Goal: Task Accomplishment & Management: Use online tool/utility

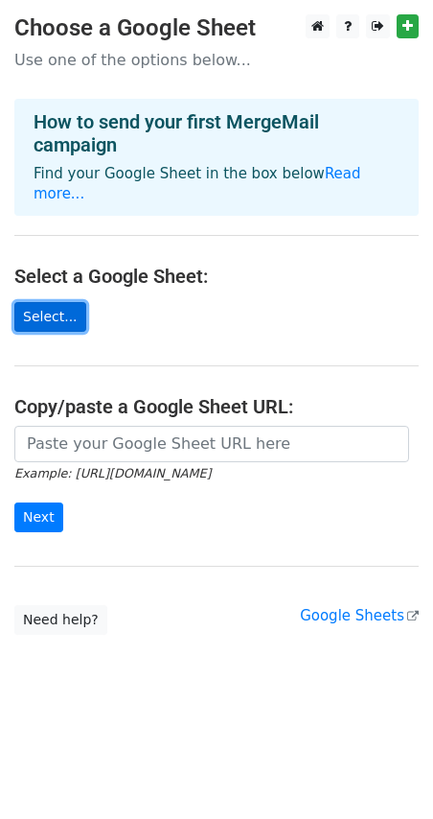
click at [39, 302] on link "Select..." at bounding box center [50, 317] width 72 height 30
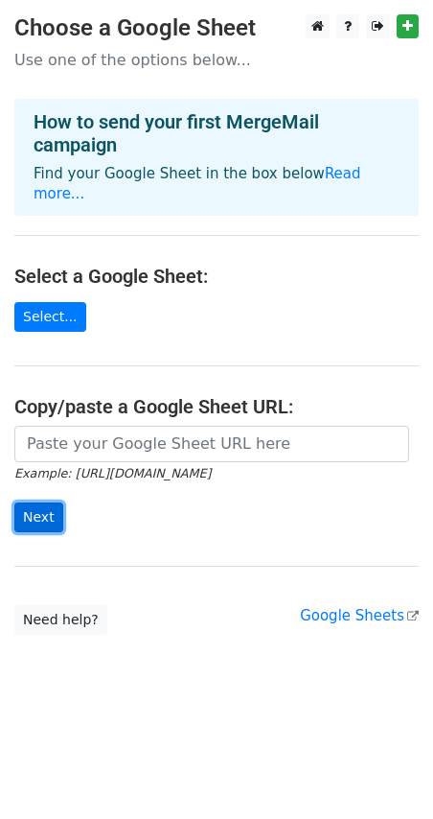
click at [37, 507] on input "Next" at bounding box center [38, 517] width 49 height 30
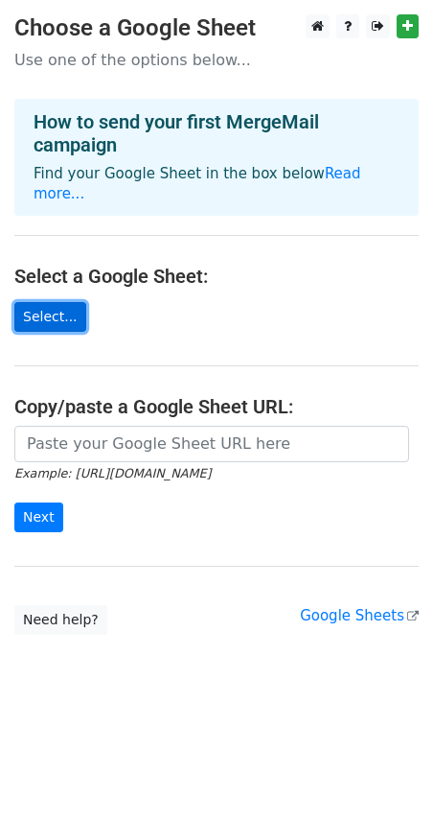
click at [64, 302] on link "Select..." at bounding box center [50, 317] width 72 height 30
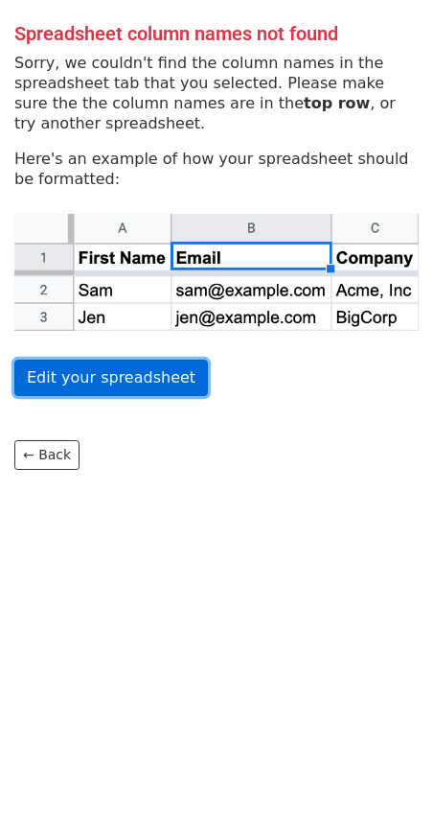
click at [100, 382] on link "Edit your spreadsheet" at bounding box center [111, 377] width 194 height 36
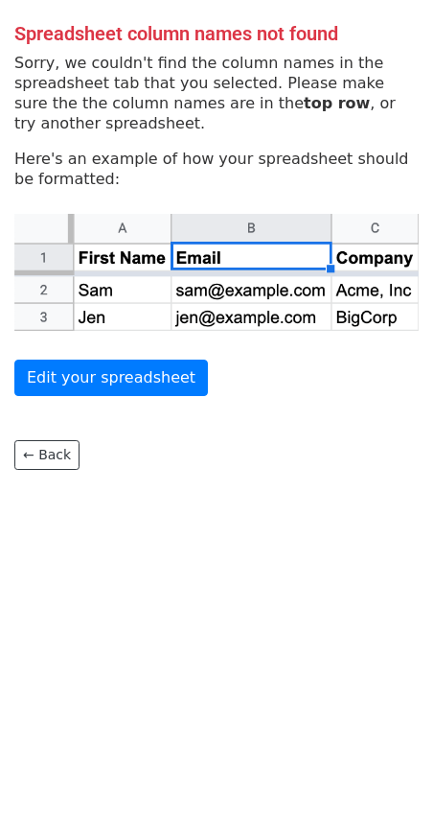
click at [243, 559] on html "Spreadsheet column names not found Sorry, we couldn't find the column names in …" at bounding box center [216, 409] width 433 height 819
click at [46, 460] on link "← Back" at bounding box center [46, 455] width 65 height 30
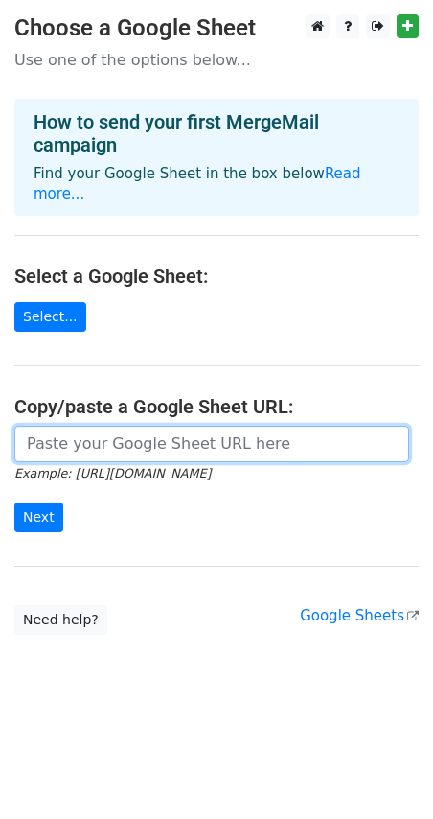
click at [166, 429] on input "url" at bounding box center [211, 444] width 395 height 36
paste input "https://docs.google.com/spreadsheets/d/1ag970c4GDWZu-FhlsBkT84yiOkQkSm_Dvfe07Im…"
type input "https://docs.google.com/spreadsheets/d/1ag970c4GDWZu-FhlsBkT84yiOkQkSm_Dvfe07Im…"
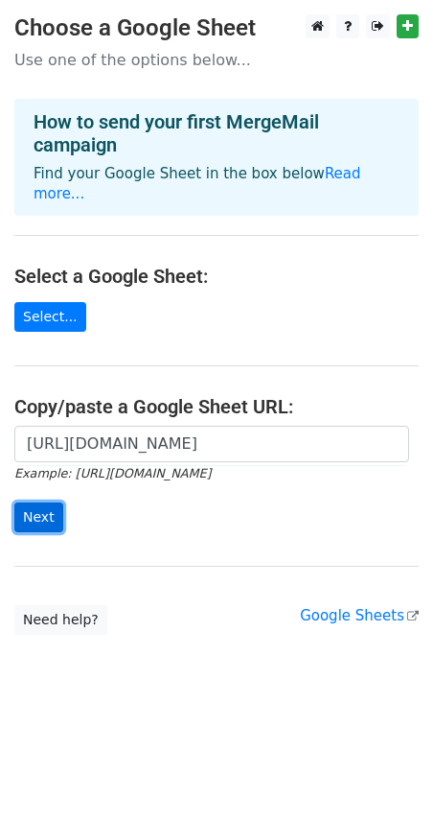
click at [35, 502] on input "Next" at bounding box center [38, 517] width 49 height 30
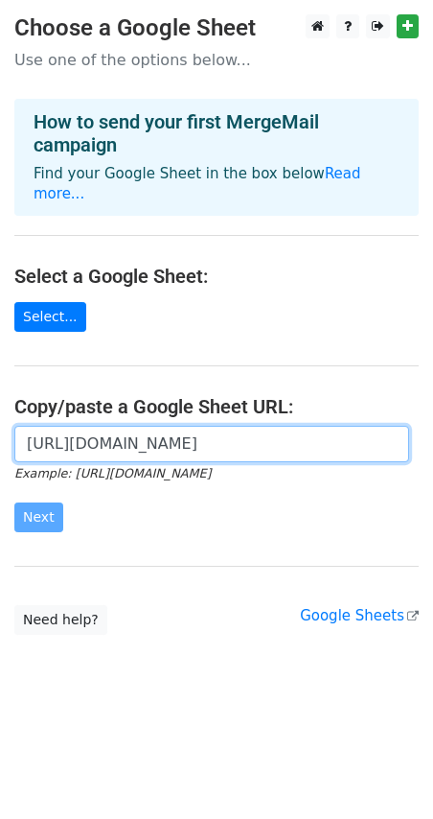
click at [146, 426] on input "https://docs.google.com/spreadsheets/d/1ag970c4GDWZu-FhlsBkT84yiOkQkSm_Dvfe07Im…" at bounding box center [211, 444] width 395 height 36
click at [174, 428] on input "https://docs.google.com/spreadsheets/d/1ag970c4GDWZu-FhlsBkT84yiOkQkSm_Dvfe07Im…" at bounding box center [211, 444] width 395 height 36
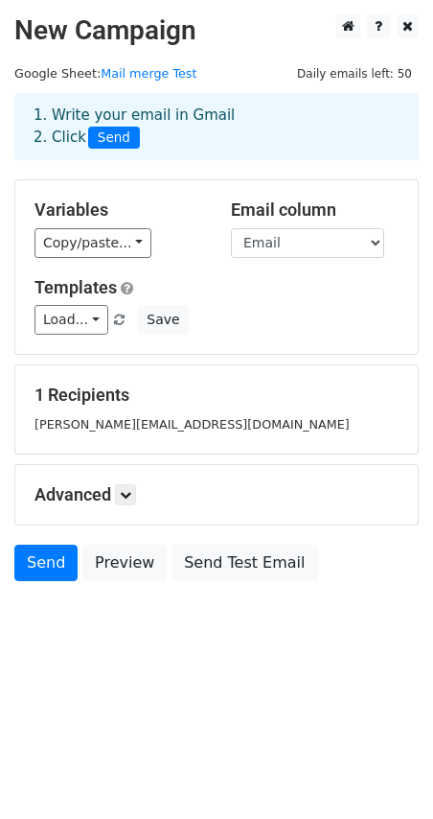
click at [319, 312] on div "Load... No templates saved Save" at bounding box center [216, 320] width 393 height 30
click at [358, 236] on select "Email Cognome Bome PSW QR code" at bounding box center [307, 243] width 153 height 30
click at [231, 228] on select "Email Cognome Bome PSW QR code" at bounding box center [307, 243] width 153 height 30
click at [267, 311] on div "Load... No templates saved Save" at bounding box center [216, 320] width 393 height 30
click at [79, 323] on link "Load..." at bounding box center [72, 320] width 74 height 30
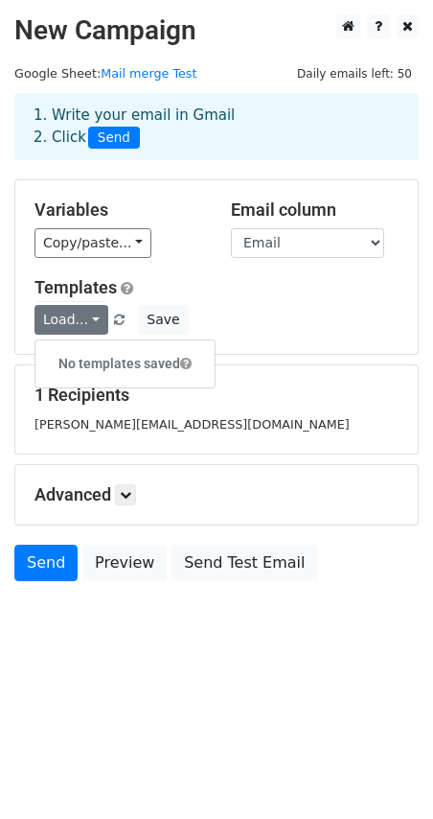
click at [330, 331] on div "Load... No templates saved Save" at bounding box center [216, 320] width 393 height 30
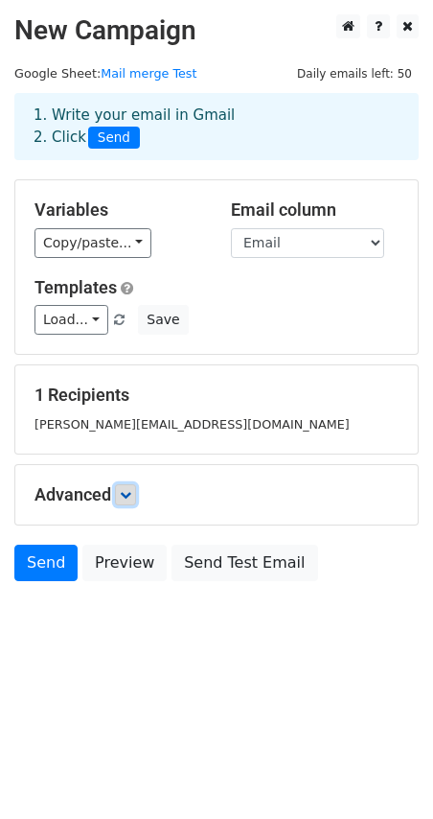
click at [136, 486] on link at bounding box center [125, 494] width 21 height 21
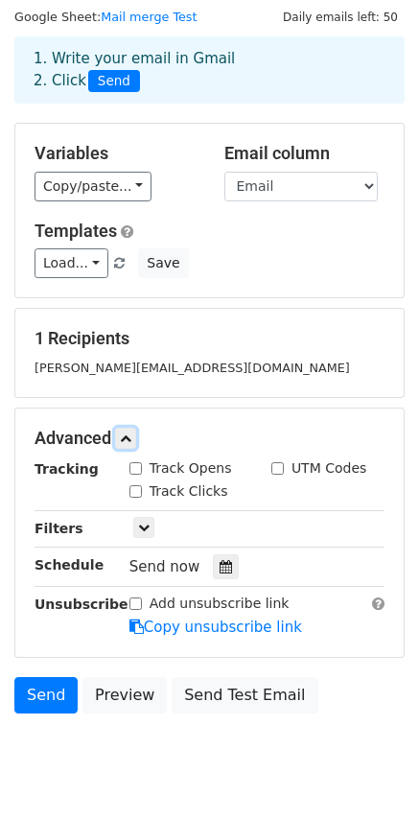
scroll to position [113, 0]
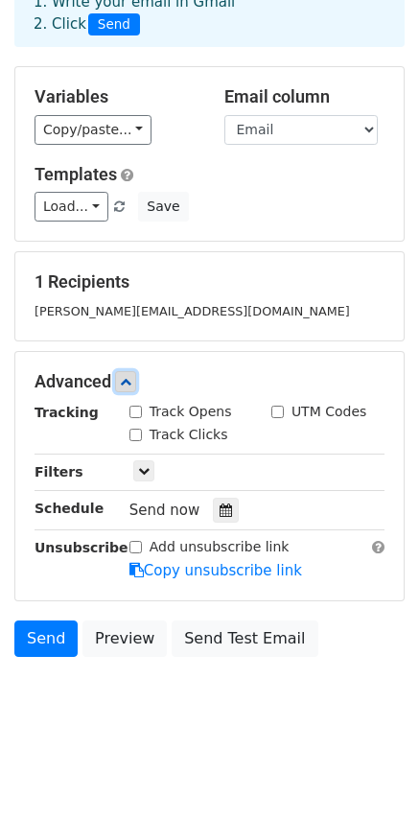
click at [126, 385] on icon at bounding box center [126, 382] width 12 height 12
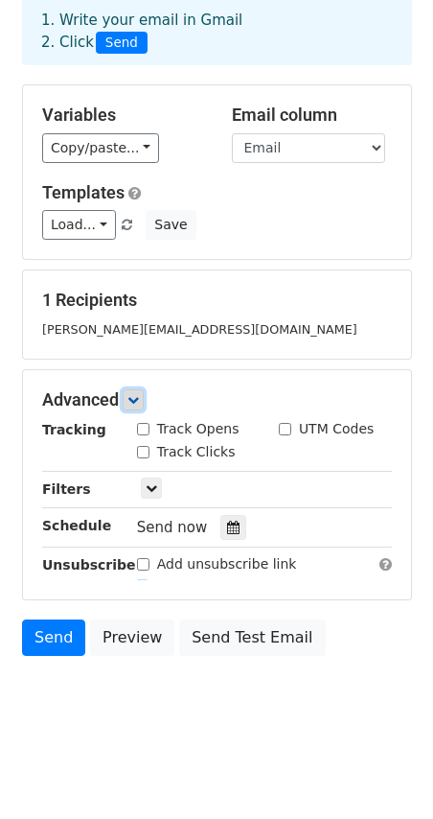
scroll to position [0, 0]
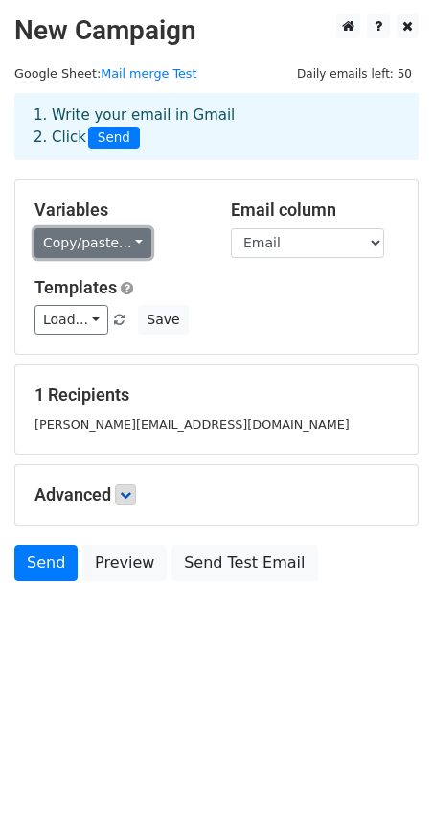
click at [115, 244] on link "Copy/paste..." at bounding box center [93, 243] width 117 height 30
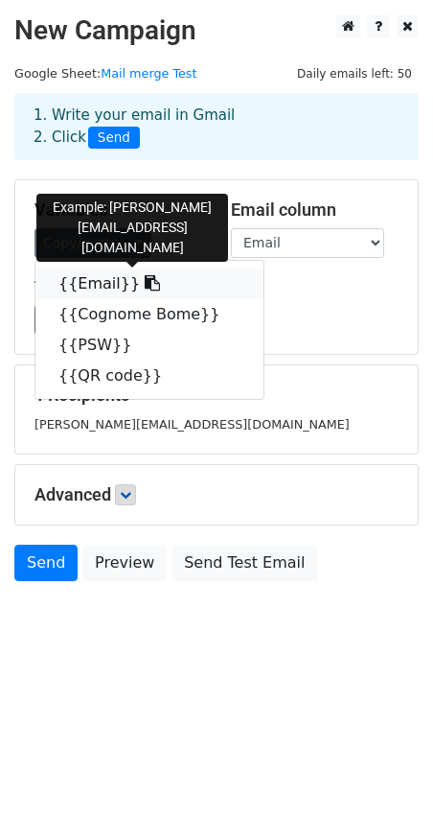
click at [87, 279] on link "{{Email}}" at bounding box center [149, 283] width 228 height 31
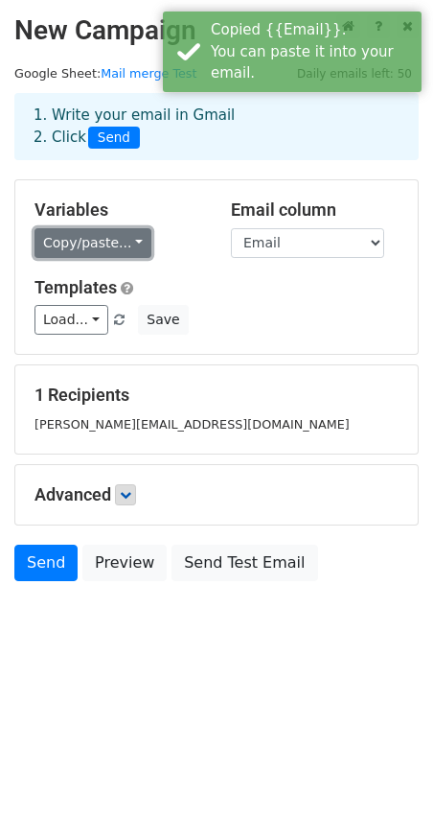
click at [90, 245] on link "Copy/paste..." at bounding box center [93, 243] width 117 height 30
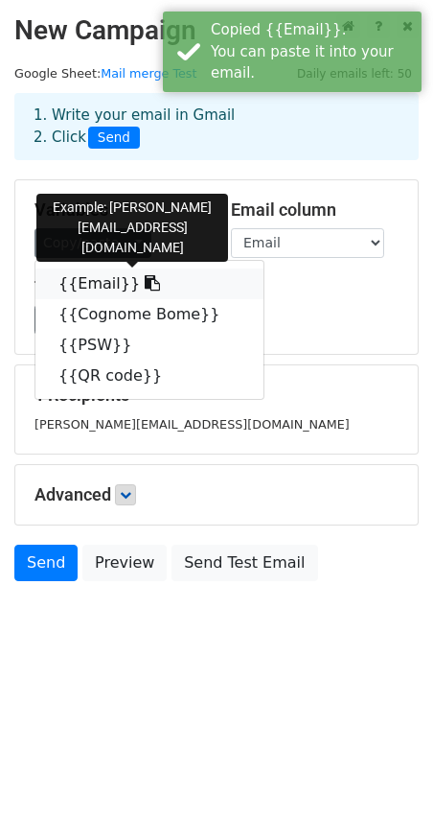
click at [92, 282] on link "{{Email}}" at bounding box center [149, 283] width 228 height 31
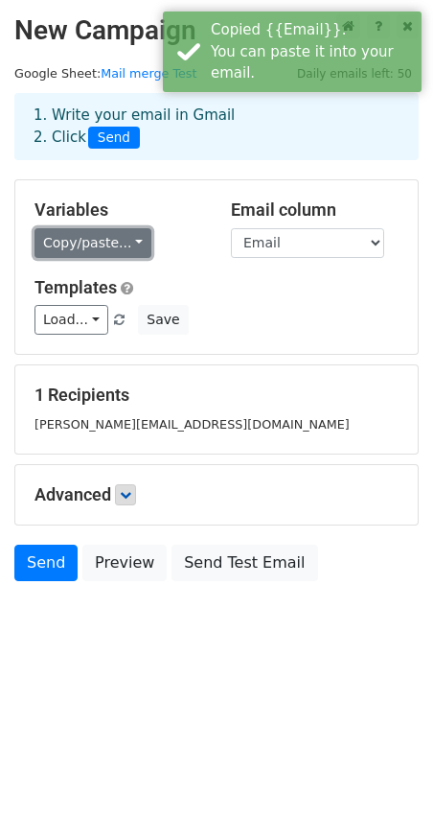
click at [122, 238] on link "Copy/paste..." at bounding box center [93, 243] width 117 height 30
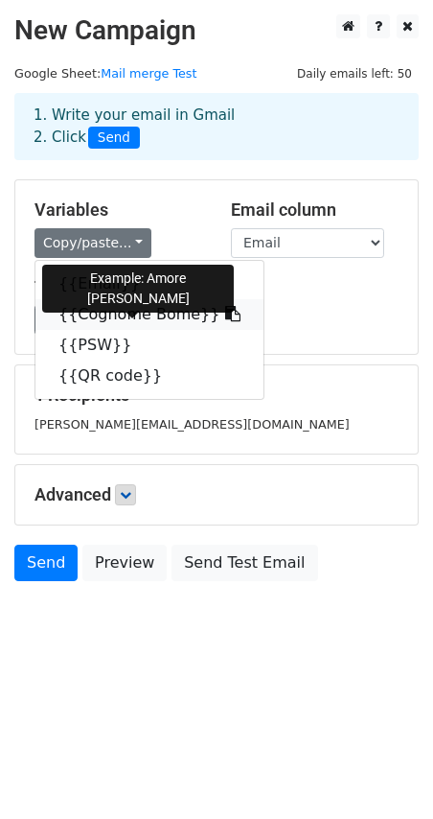
click at [109, 325] on link "{{Cognome Bome}}" at bounding box center [149, 314] width 228 height 31
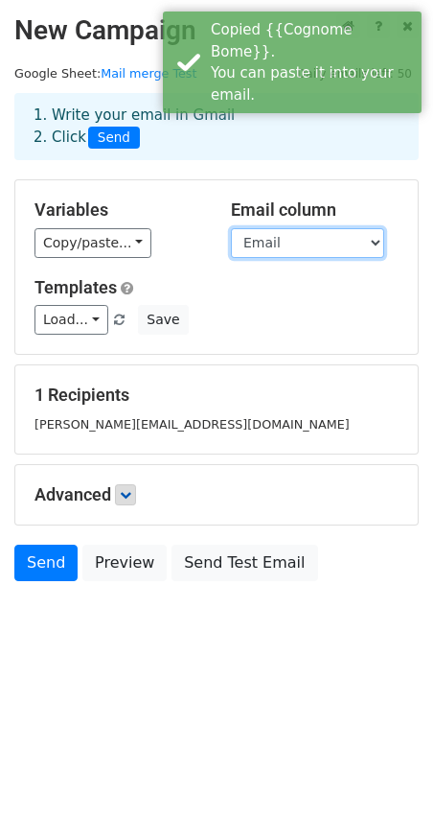
click at [333, 253] on select "Email Cognome Bome PSW QR code" at bounding box center [307, 243] width 153 height 30
click at [231, 228] on select "Email Cognome Bome PSW QR code" at bounding box center [307, 243] width 153 height 30
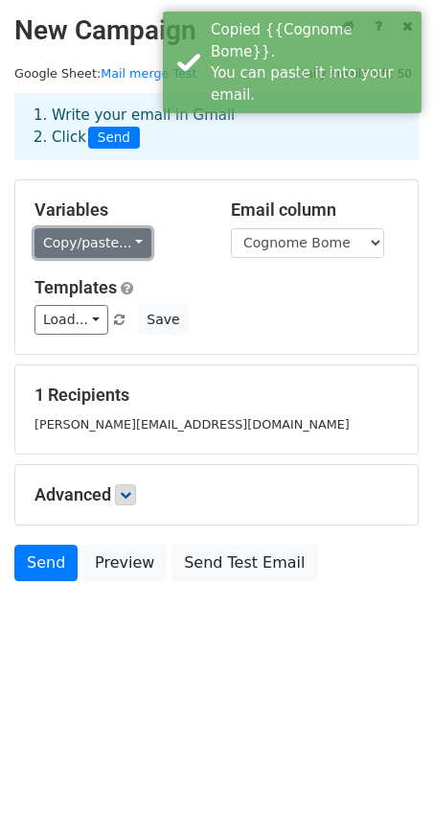
click at [114, 240] on link "Copy/paste..." at bounding box center [93, 243] width 117 height 30
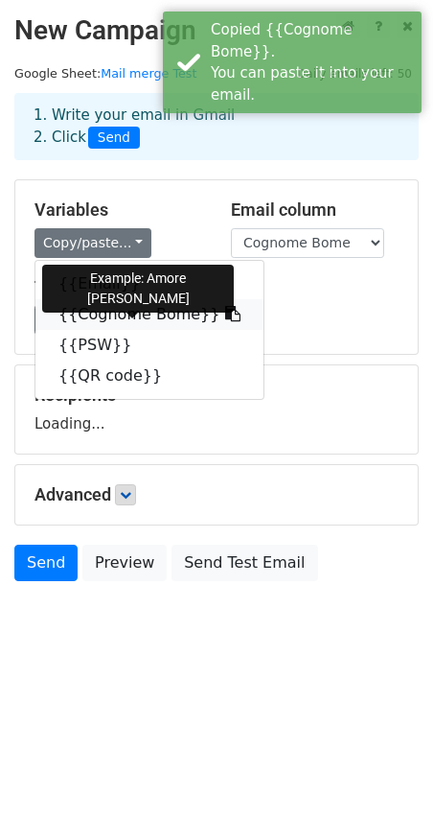
click at [162, 323] on link "{{Cognome Bome}}" at bounding box center [149, 314] width 228 height 31
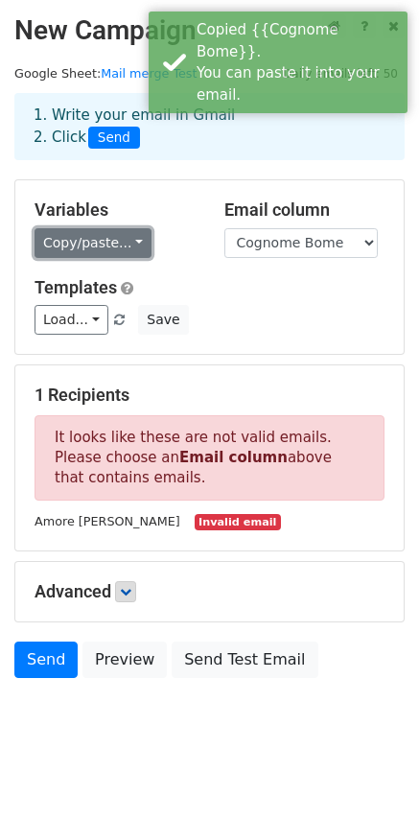
click at [85, 242] on link "Copy/paste..." at bounding box center [93, 243] width 117 height 30
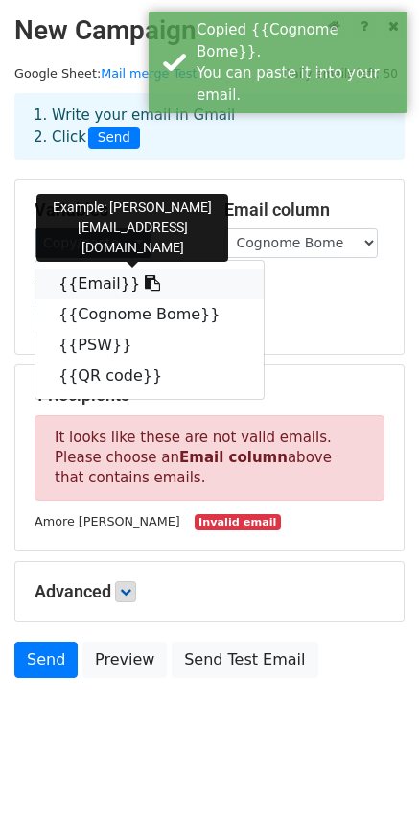
click at [87, 281] on link "{{Email}}" at bounding box center [149, 283] width 228 height 31
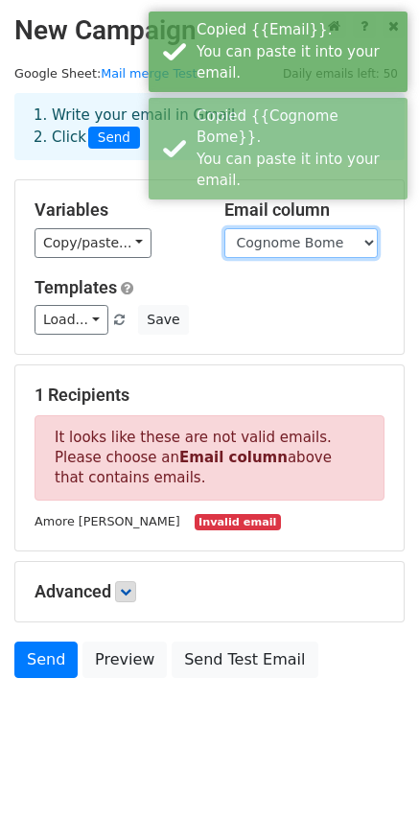
click at [262, 251] on select "Email Cognome Bome PSW QR code" at bounding box center [300, 243] width 153 height 30
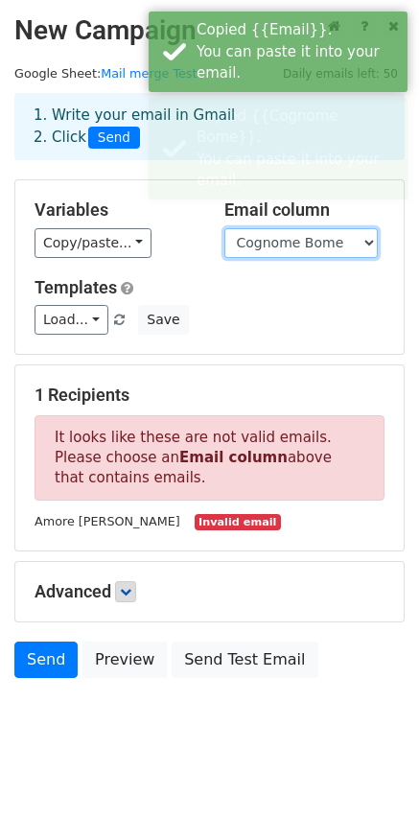
select select "Email"
click at [224, 228] on select "Email Cognome Bome PSW QR code" at bounding box center [300, 243] width 153 height 30
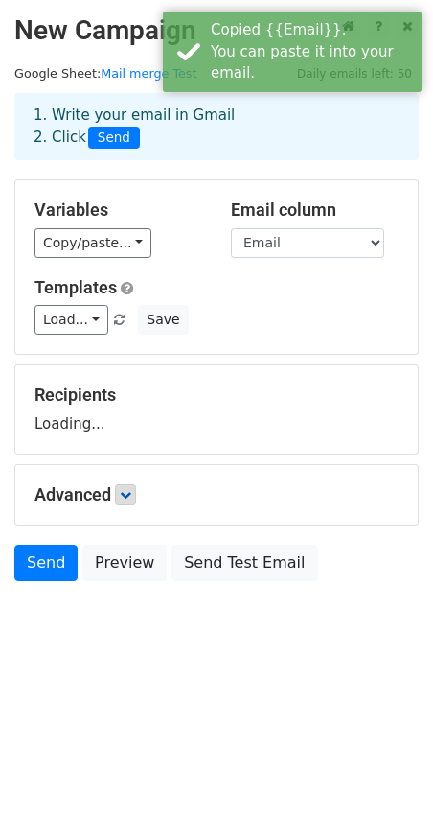
click at [260, 347] on div "Variables Copy/paste... {{Email}} {{Cognome Bome}} {{PSW}} {{QR code}} Email co…" at bounding box center [216, 266] width 403 height 173
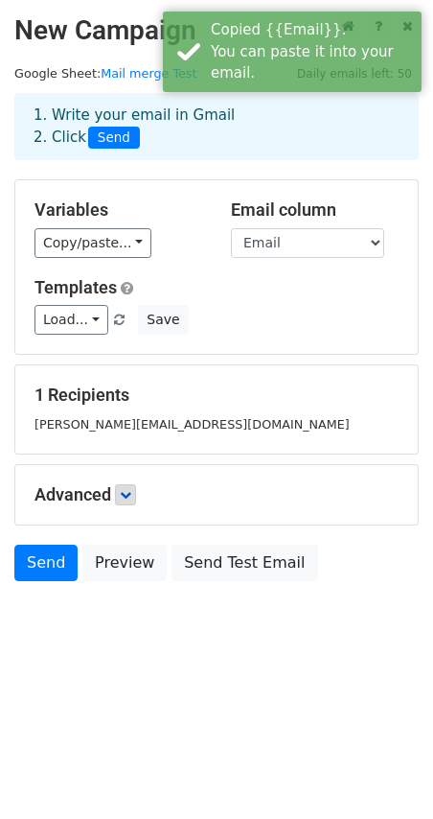
click at [117, 259] on div "Variables Copy/paste... {{Email}} {{Cognome Bome}} {{PSW}} {{QR code}} Email co…" at bounding box center [216, 266] width 403 height 173
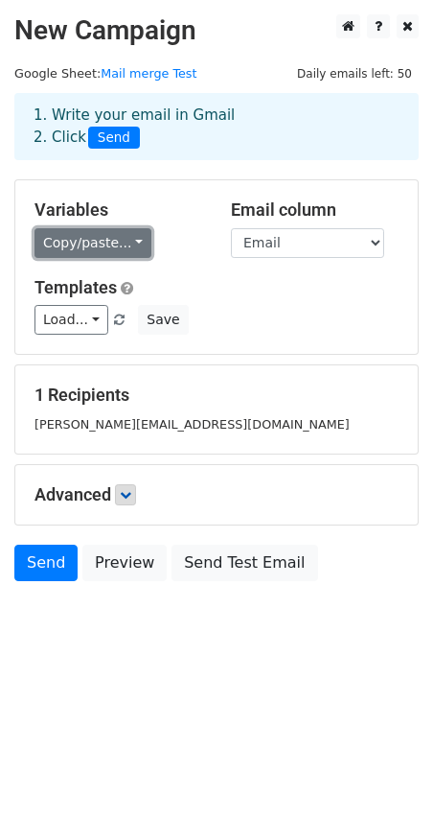
click at [97, 246] on link "Copy/paste..." at bounding box center [93, 243] width 117 height 30
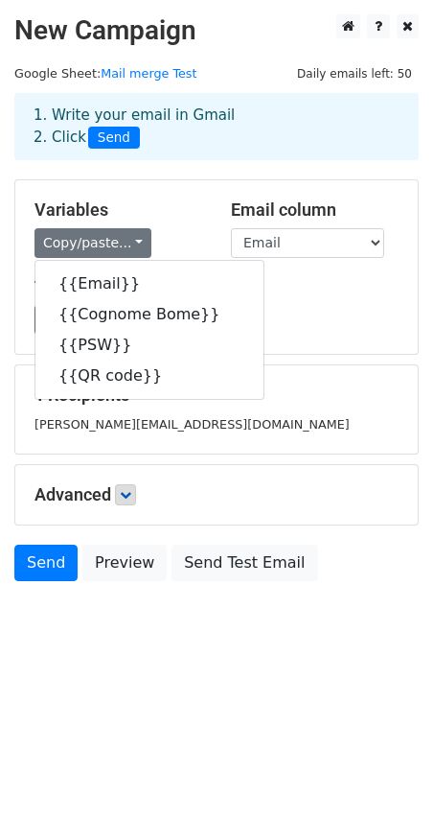
click at [260, 719] on html "New Campaign Daily emails left: 50 Google Sheet: Mail merge Test 1. Write your …" at bounding box center [216, 409] width 433 height 819
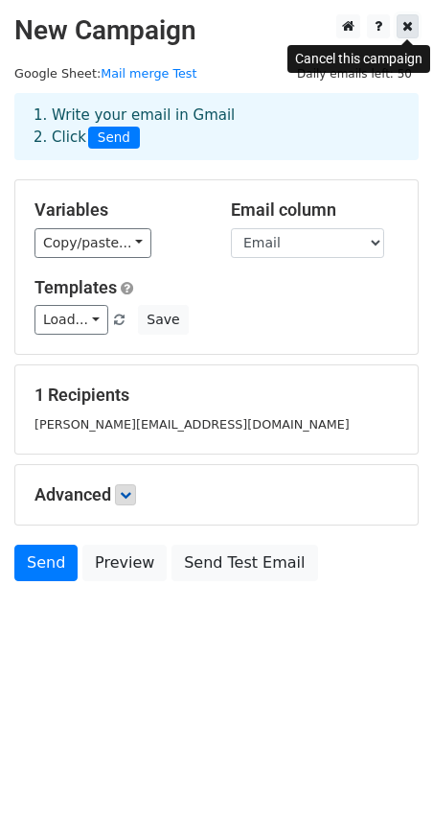
click at [408, 28] on icon at bounding box center [408, 25] width 11 height 13
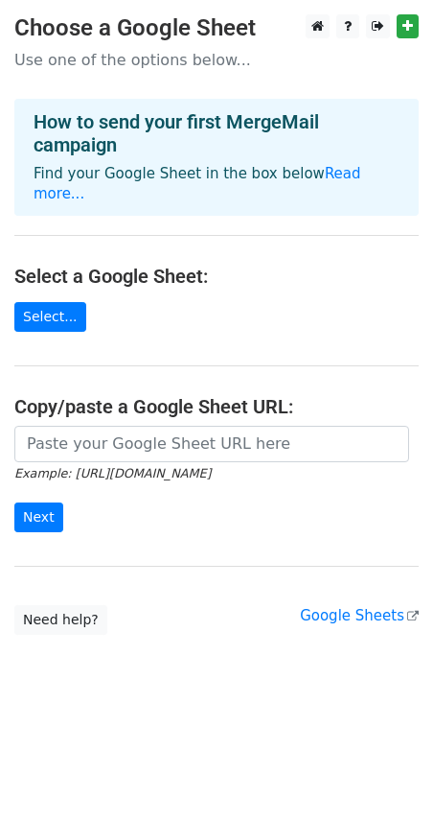
click at [50, 275] on main "Choose a Google Sheet Use one of the options below... How to send your first Me…" at bounding box center [216, 324] width 433 height 620
click at [48, 302] on link "Select..." at bounding box center [50, 317] width 72 height 30
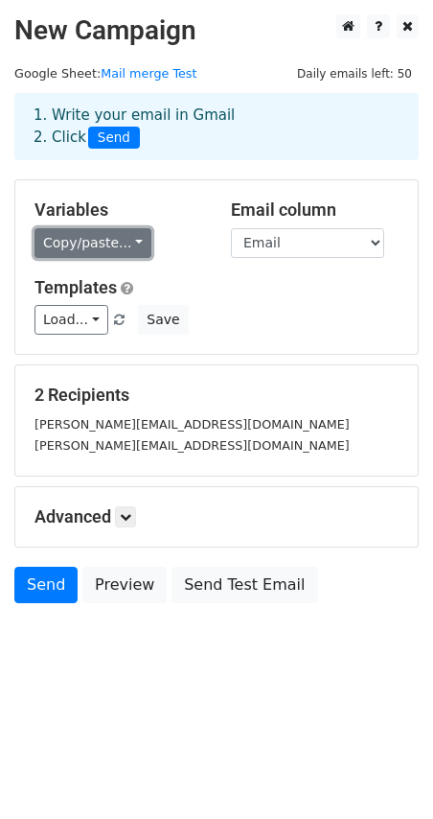
click at [125, 236] on link "Copy/paste..." at bounding box center [93, 243] width 117 height 30
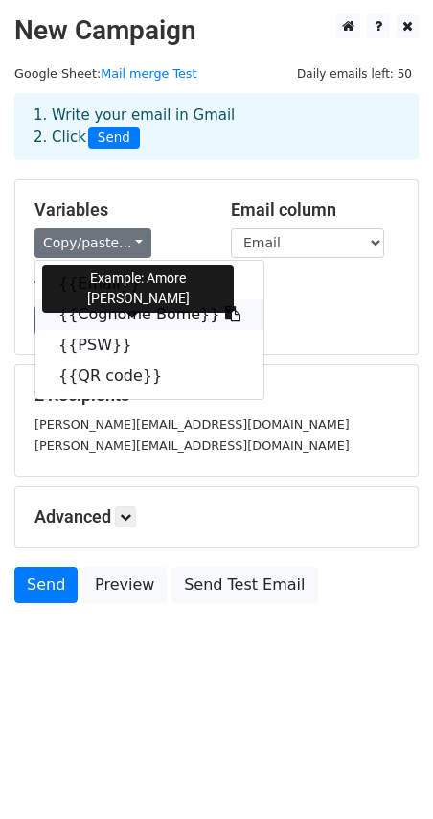
click at [122, 317] on link "{{Cognome Bome}}" at bounding box center [149, 314] width 228 height 31
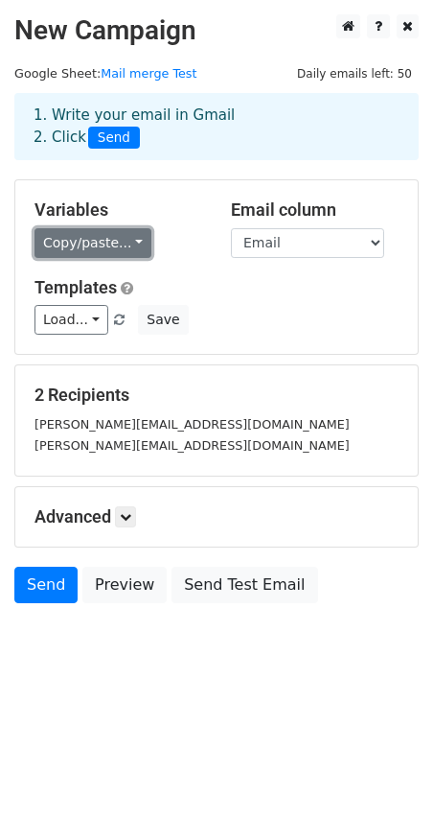
click at [79, 250] on link "Copy/paste..." at bounding box center [93, 243] width 117 height 30
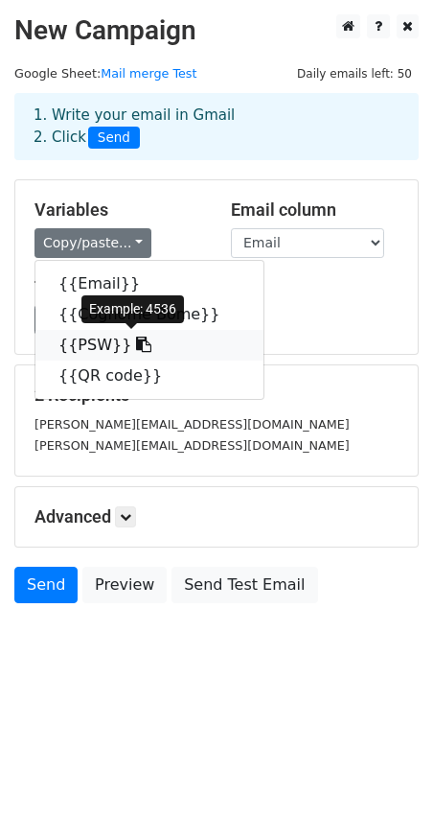
click at [99, 337] on link "{{PSW}}" at bounding box center [149, 345] width 228 height 31
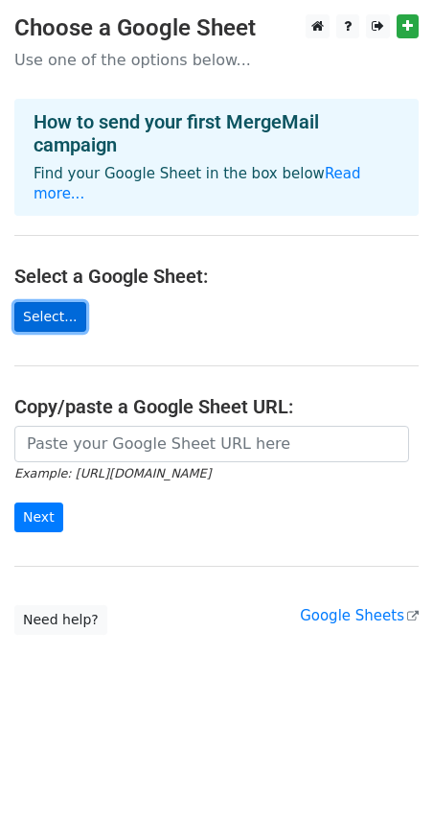
click at [56, 302] on link "Select..." at bounding box center [50, 317] width 72 height 30
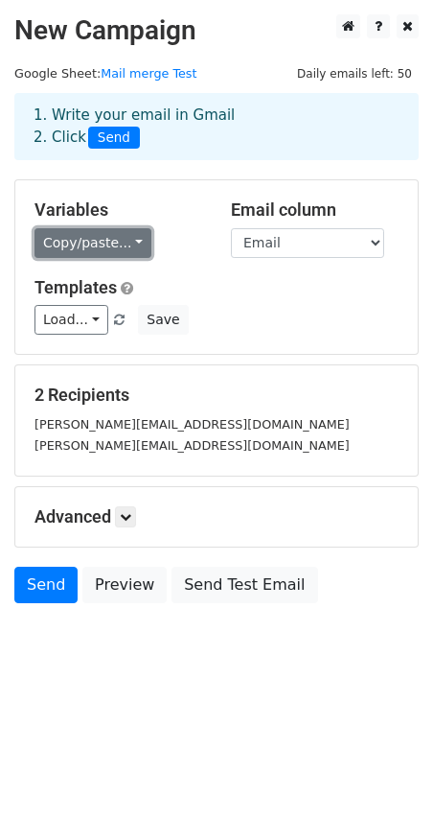
click at [133, 243] on link "Copy/paste..." at bounding box center [93, 243] width 117 height 30
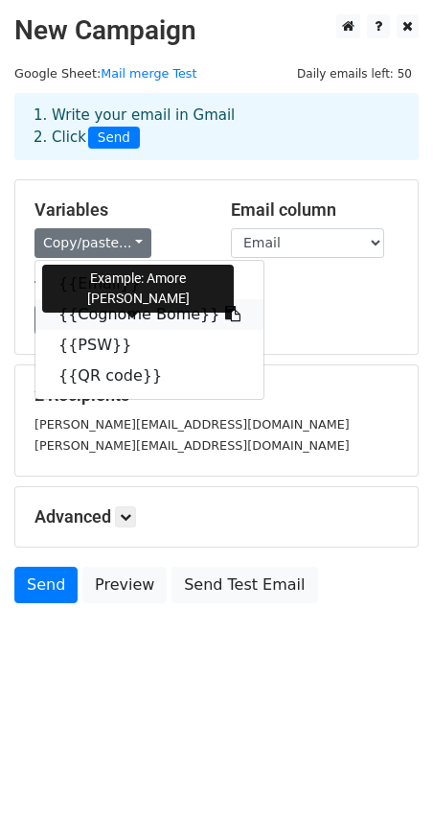
click at [136, 317] on link "{{Cognome Bome}}" at bounding box center [149, 314] width 228 height 31
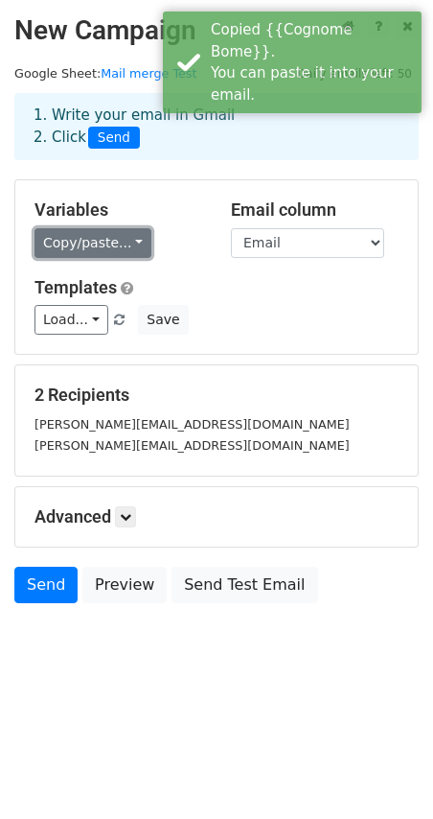
click at [84, 257] on link "Copy/paste..." at bounding box center [93, 243] width 117 height 30
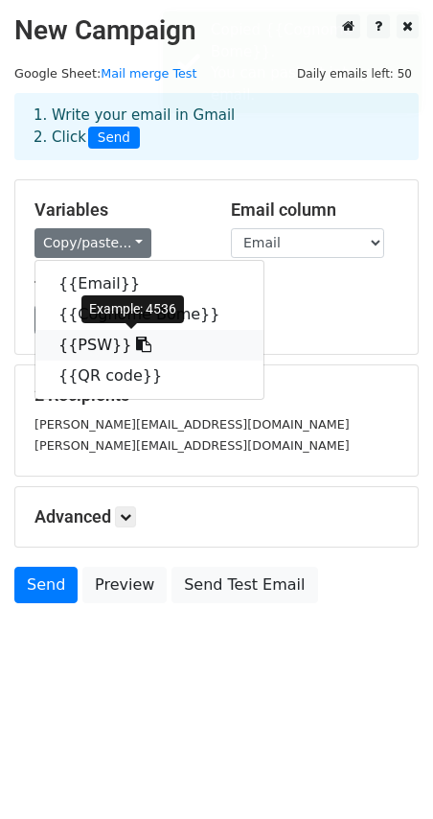
click at [105, 339] on link "{{PSW}}" at bounding box center [149, 345] width 228 height 31
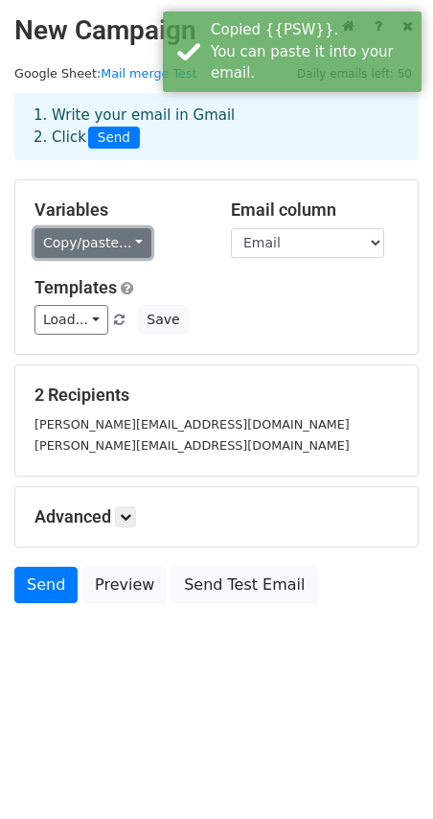
click at [79, 242] on link "Copy/paste..." at bounding box center [93, 243] width 117 height 30
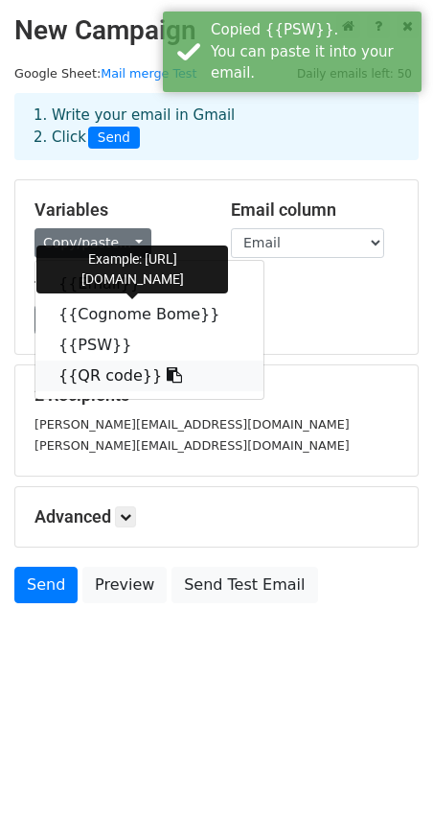
click at [109, 366] on link "{{QR code}}" at bounding box center [149, 375] width 228 height 31
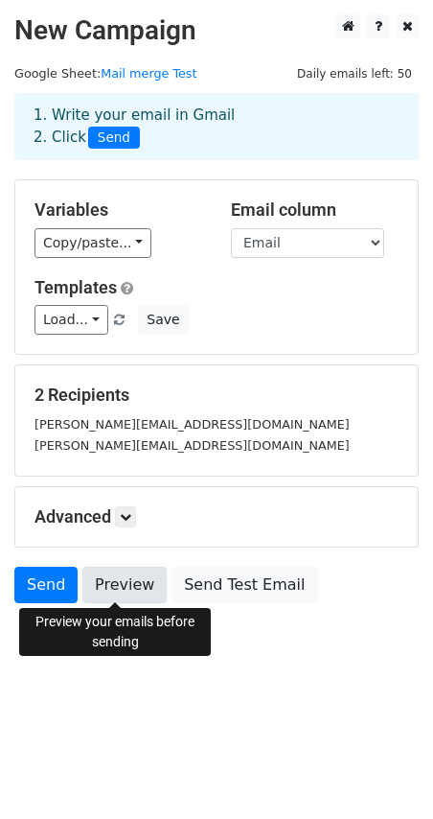
click at [117, 572] on link "Preview" at bounding box center [124, 585] width 84 height 36
click at [114, 582] on link "Preview" at bounding box center [124, 585] width 84 height 36
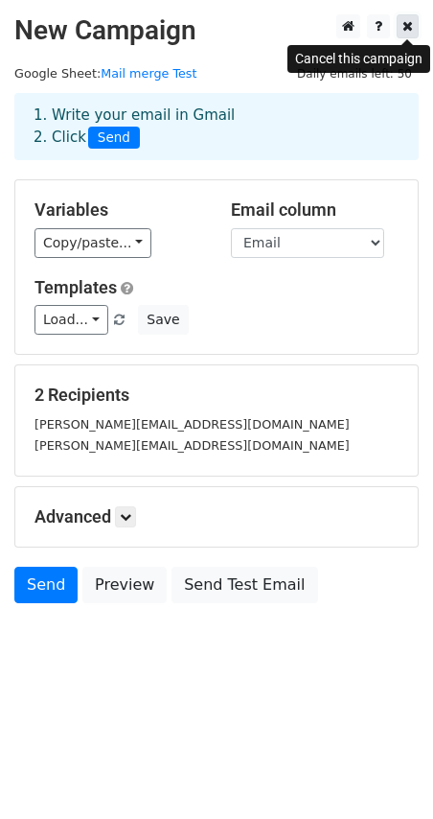
click at [411, 28] on icon at bounding box center [408, 25] width 11 height 13
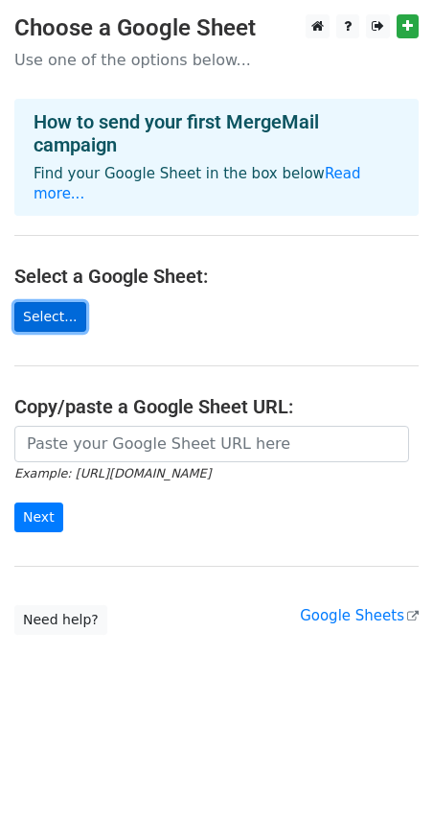
click at [41, 302] on link "Select..." at bounding box center [50, 317] width 72 height 30
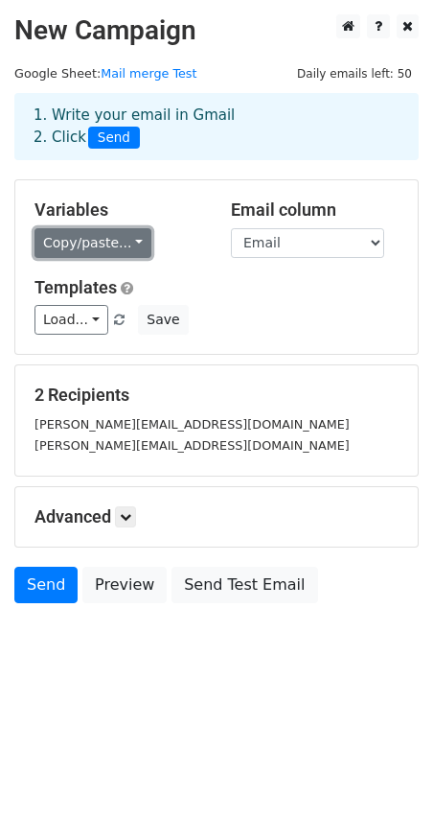
click at [78, 242] on link "Copy/paste..." at bounding box center [93, 243] width 117 height 30
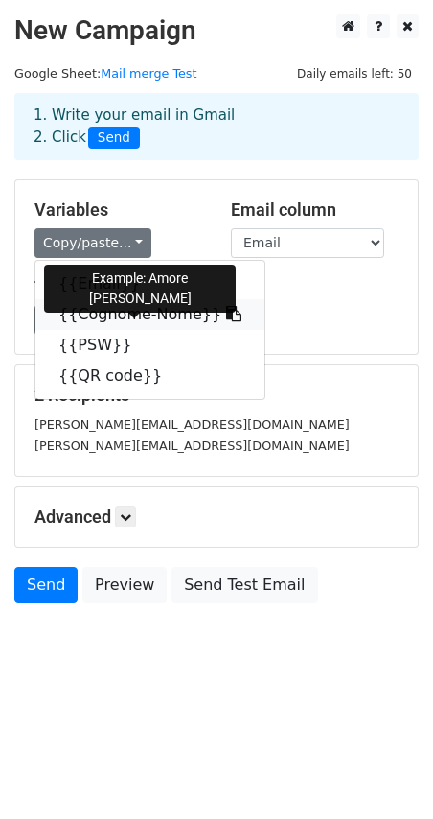
click at [110, 313] on link "{{Cognome-Nome}}" at bounding box center [149, 314] width 229 height 31
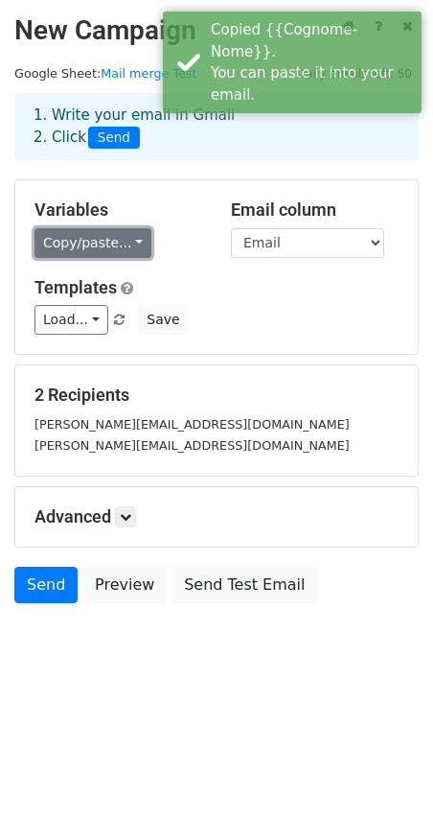
click at [86, 242] on link "Copy/paste..." at bounding box center [93, 243] width 117 height 30
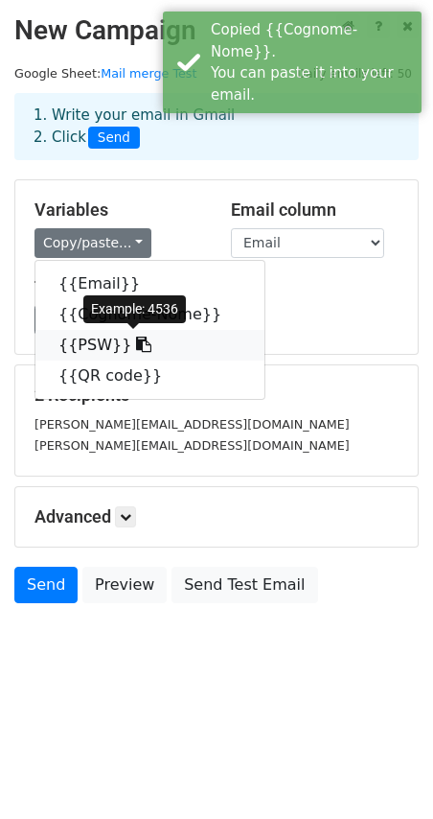
click at [94, 336] on link "{{PSW}}" at bounding box center [149, 345] width 229 height 31
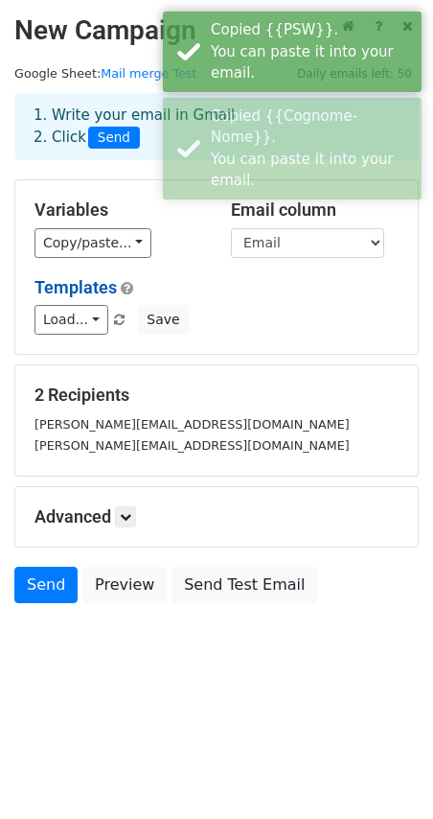
click at [92, 258] on div "Variables Copy/paste... {{Email}} {{Cognome-[GEOGRAPHIC_DATA]}} {{PSW}} {{QR co…" at bounding box center [216, 266] width 403 height 173
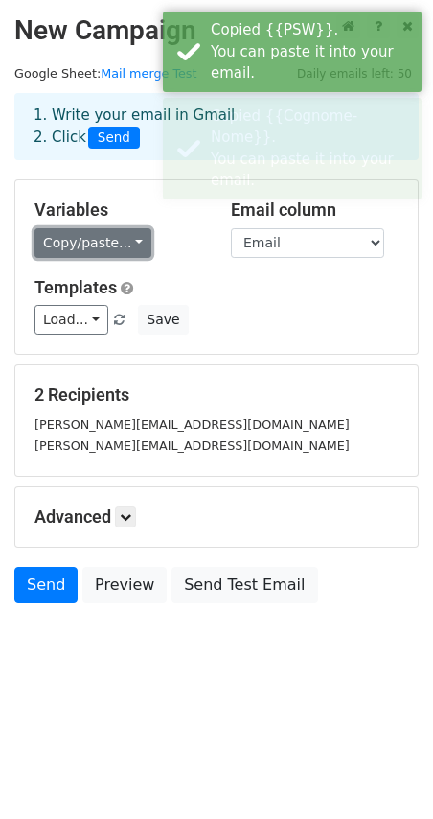
click at [87, 247] on link "Copy/paste..." at bounding box center [93, 243] width 117 height 30
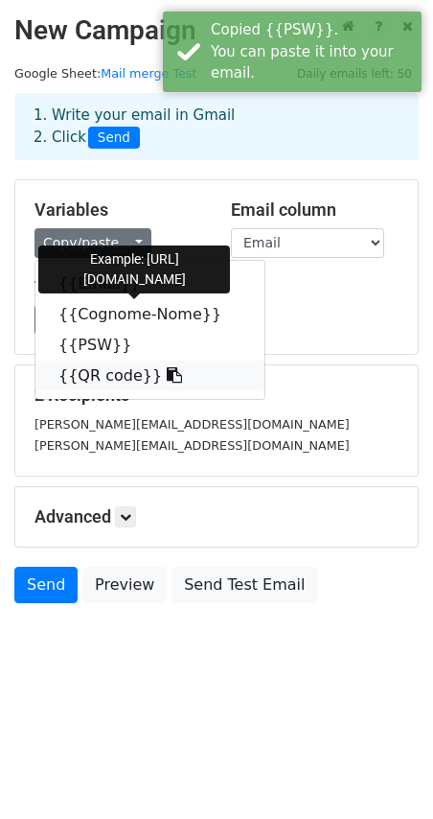
click at [79, 377] on link "{{QR code}}" at bounding box center [149, 375] width 229 height 31
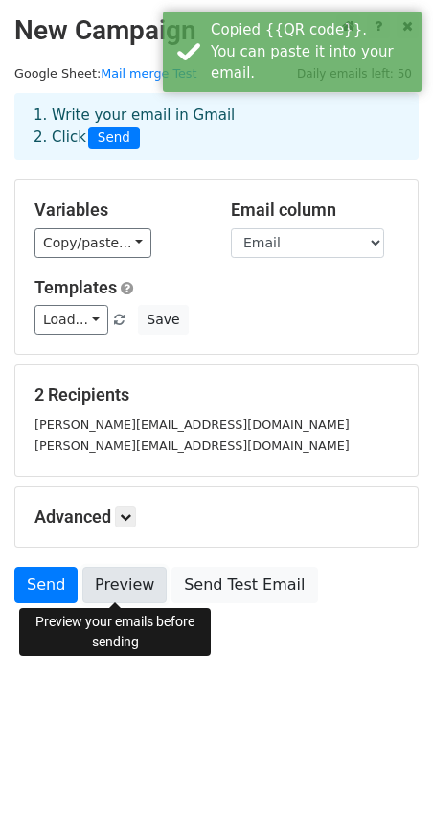
click at [124, 590] on link "Preview" at bounding box center [124, 585] width 84 height 36
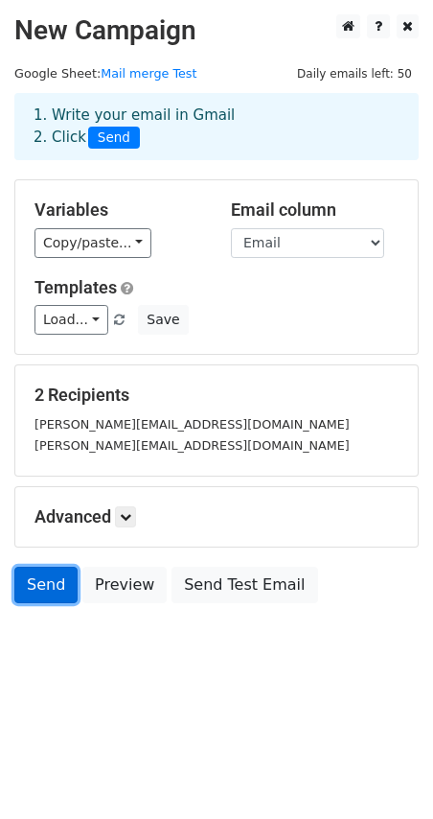
click at [50, 575] on link "Send" at bounding box center [45, 585] width 63 height 36
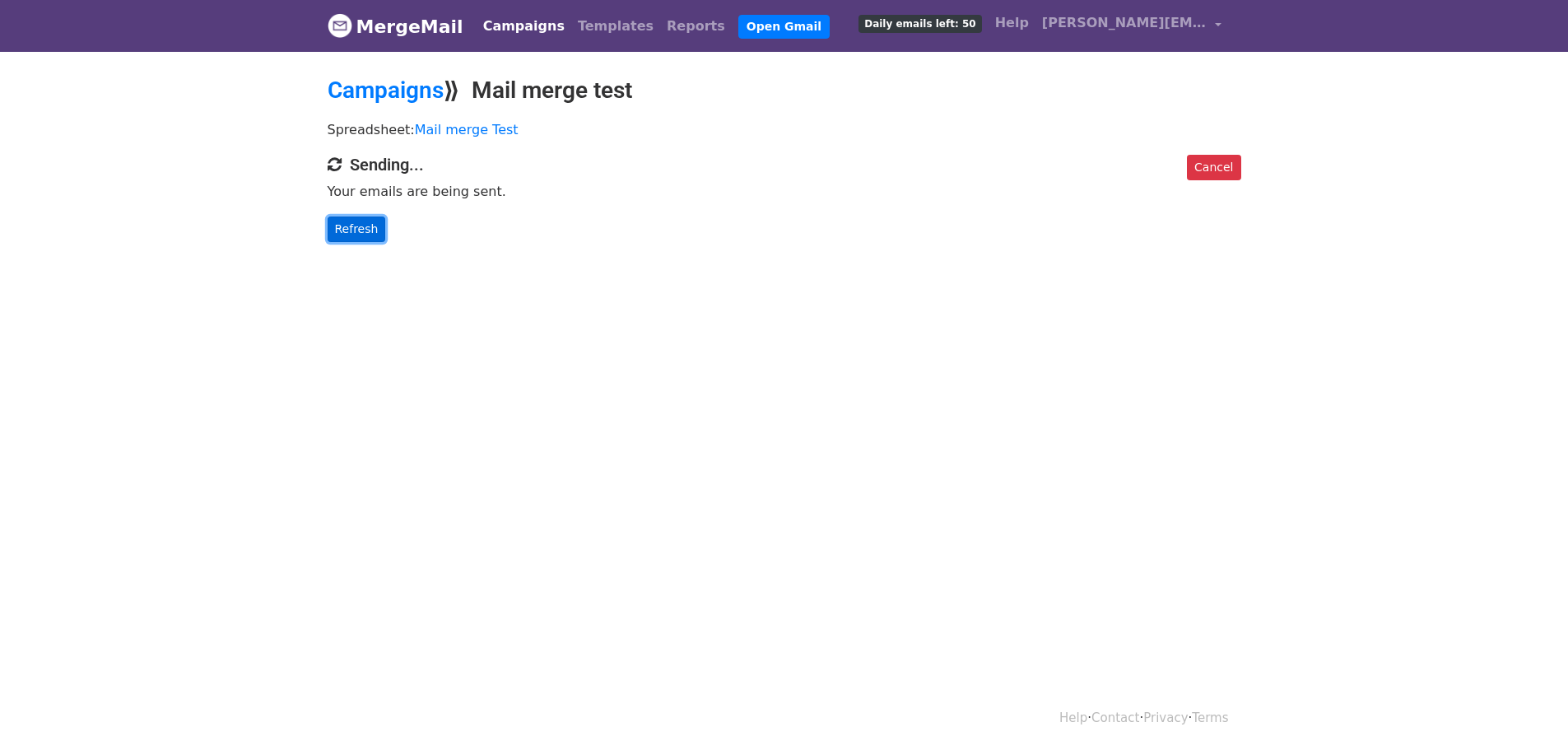
click at [356, 226] on link "Refresh" at bounding box center [357, 229] width 58 height 26
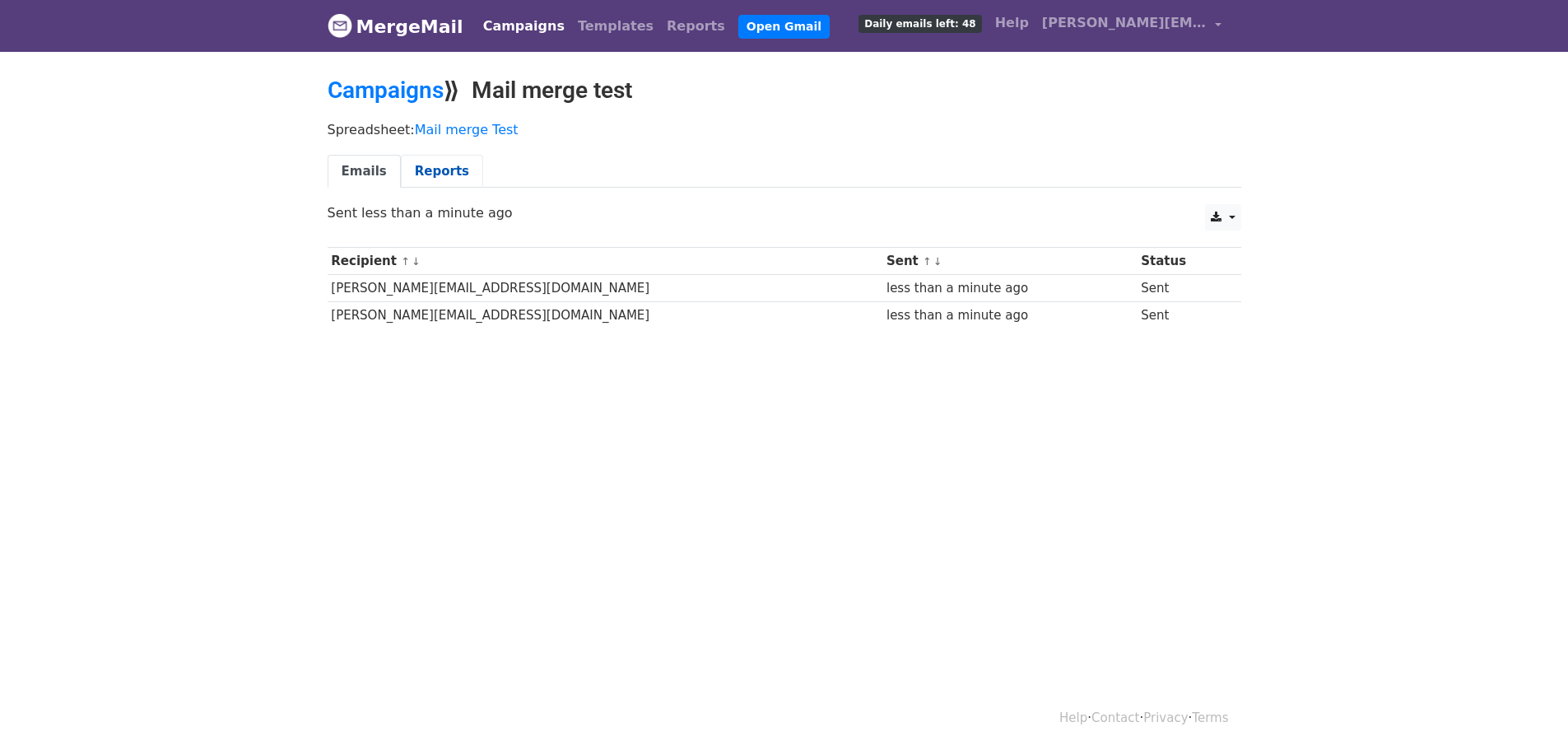
click at [406, 169] on link "Reports" at bounding box center [442, 171] width 82 height 34
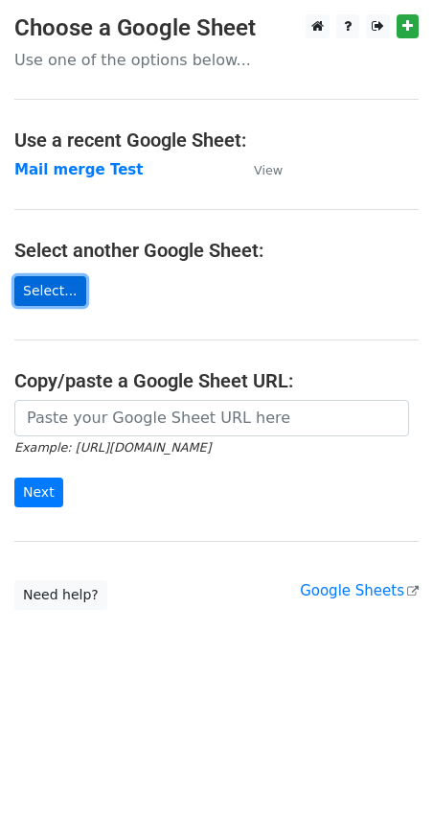
click at [59, 289] on link "Select..." at bounding box center [50, 291] width 72 height 30
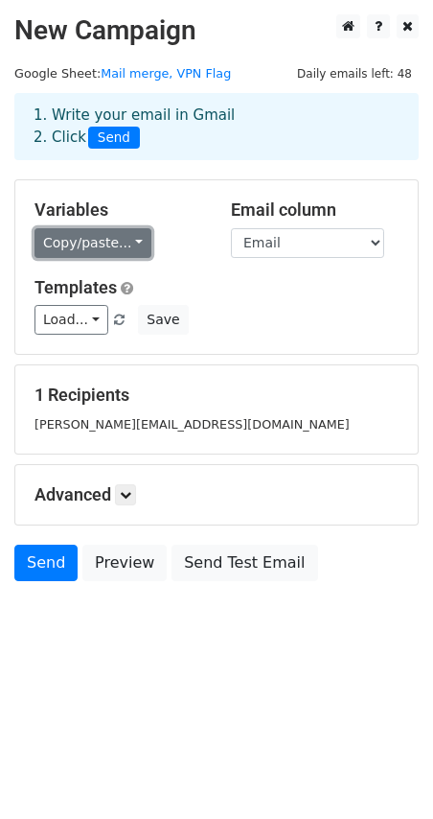
click at [115, 248] on link "Copy/paste..." at bounding box center [93, 243] width 117 height 30
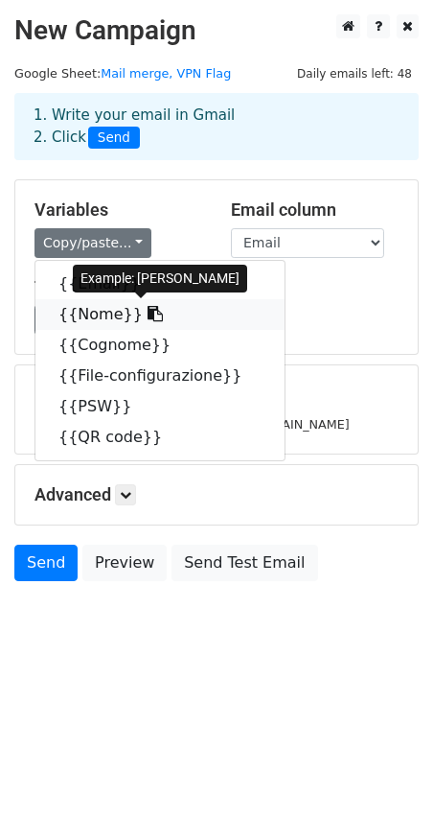
click at [104, 320] on link "{{Nome}}" at bounding box center [159, 314] width 249 height 31
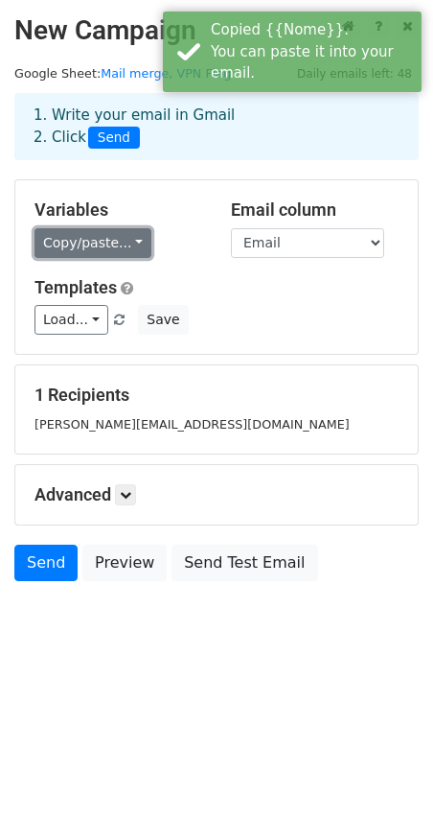
click at [68, 245] on link "Copy/paste..." at bounding box center [93, 243] width 117 height 30
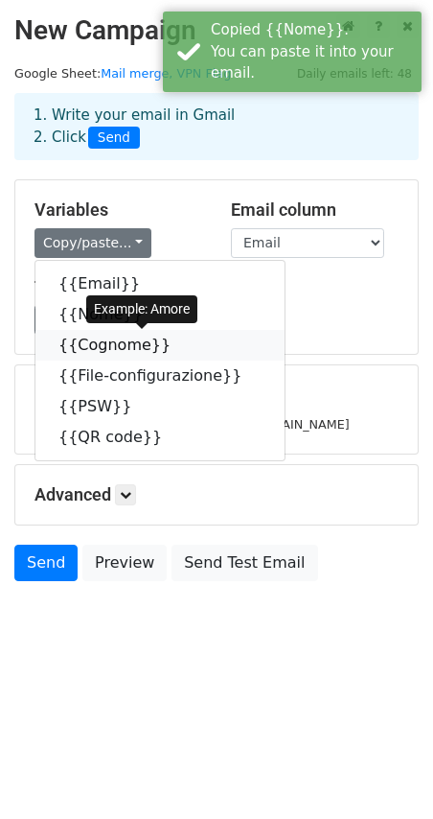
click at [115, 344] on link "{{Cognome}}" at bounding box center [159, 345] width 249 height 31
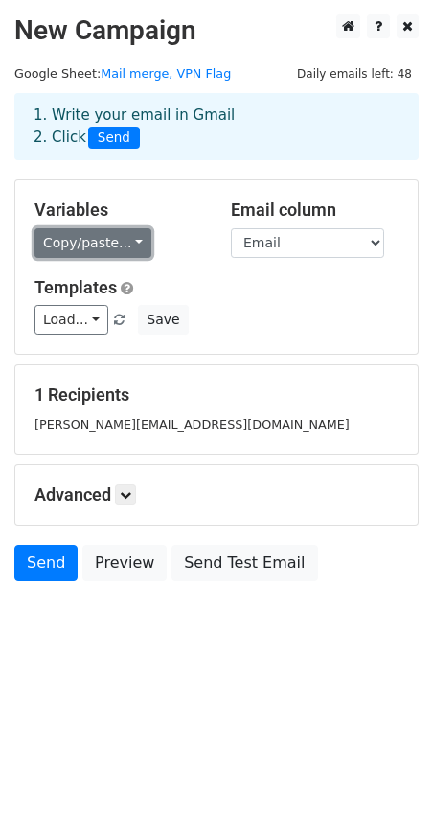
click at [88, 239] on link "Copy/paste..." at bounding box center [93, 243] width 117 height 30
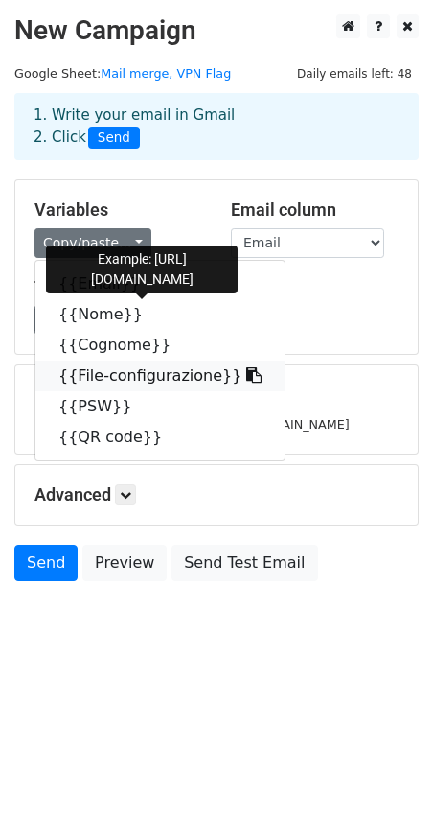
click at [123, 365] on link "{{File-configurazione}}" at bounding box center [159, 375] width 249 height 31
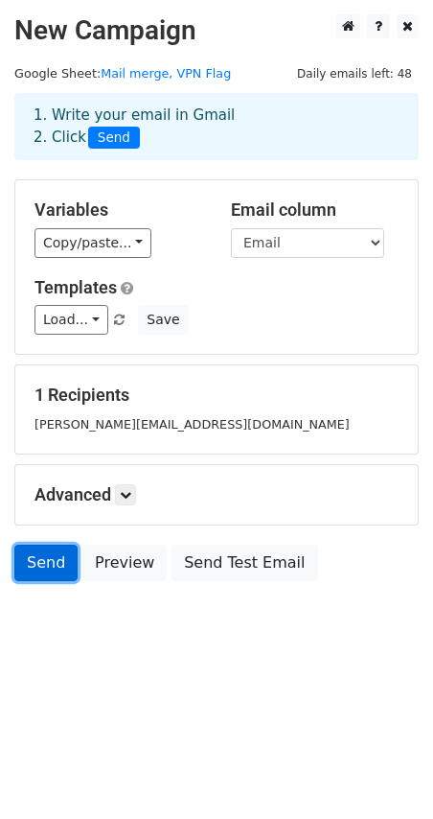
click at [41, 550] on link "Send" at bounding box center [45, 562] width 63 height 36
